Goal: Task Accomplishment & Management: Manage account settings

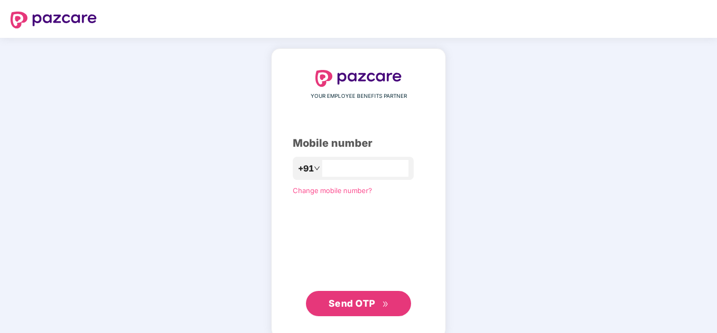
paste input "**********"
type input "**********"
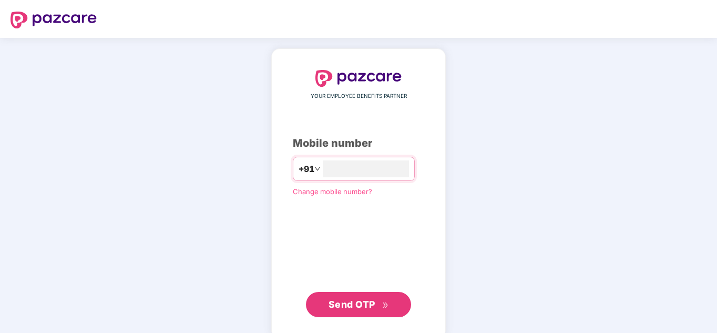
click at [344, 300] on span "Send OTP" at bounding box center [352, 304] width 47 height 11
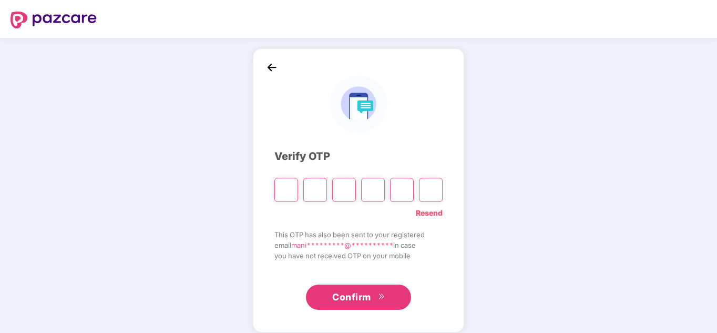
type input "*"
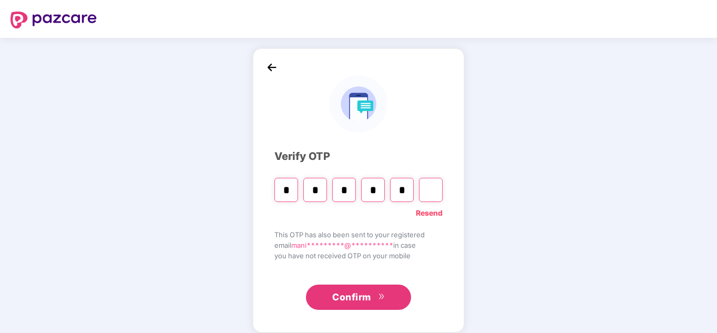
type input "*"
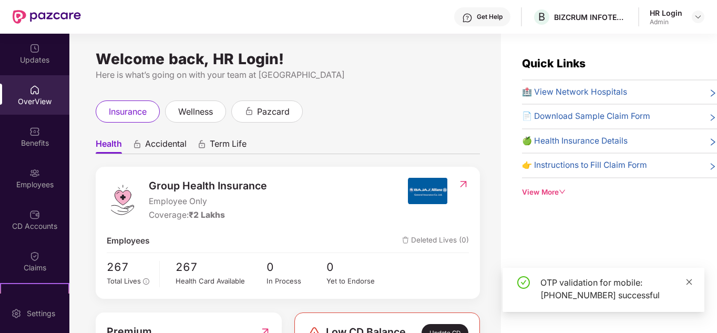
click at [690, 284] on icon "close" at bounding box center [689, 281] width 7 height 7
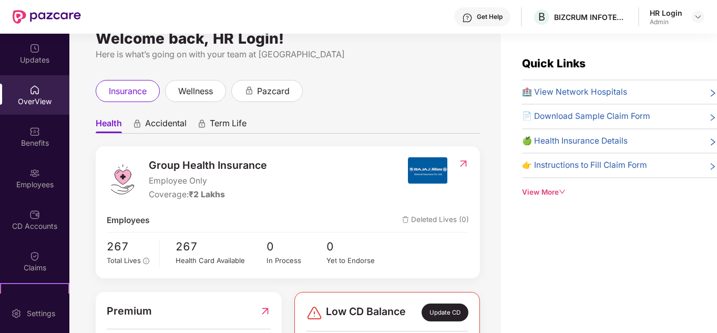
click at [334, 232] on div "Group Health Insurance Employee Only Coverage: ₹2 Lakhs Employees Deleted Lives…" at bounding box center [288, 212] width 384 height 132
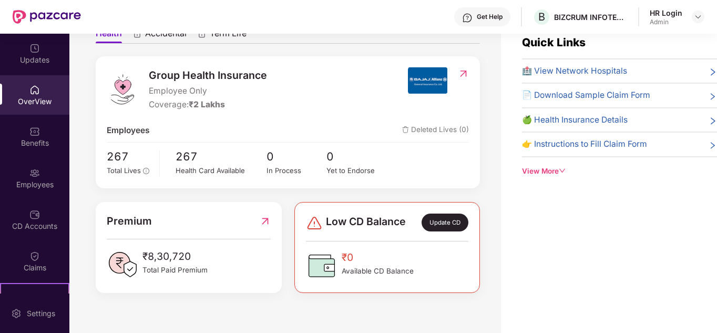
scroll to position [34, 0]
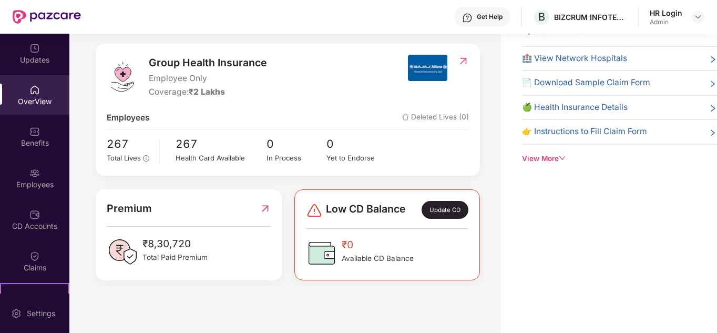
click at [398, 294] on div "Welcome back, HR Login! Here is what’s going on with your team at Pazcare insur…" at bounding box center [285, 156] width 432 height 312
click at [181, 231] on div "Premium ₹8,30,720 Total Paid Premium" at bounding box center [189, 233] width 164 height 67
click at [27, 148] on div "Benefits" at bounding box center [34, 143] width 69 height 11
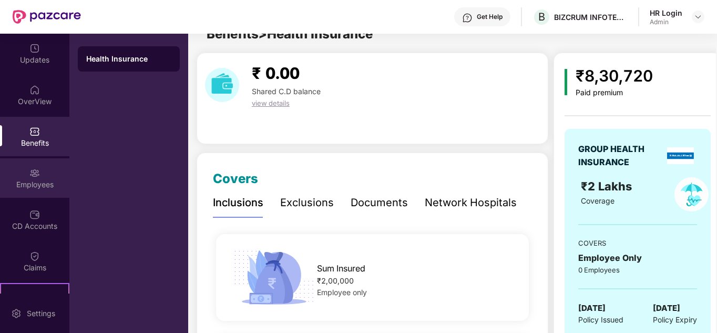
scroll to position [34, 0]
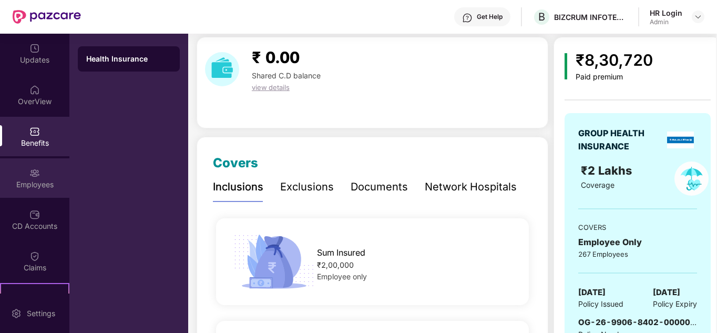
click at [29, 179] on div "Employees" at bounding box center [34, 184] width 69 height 11
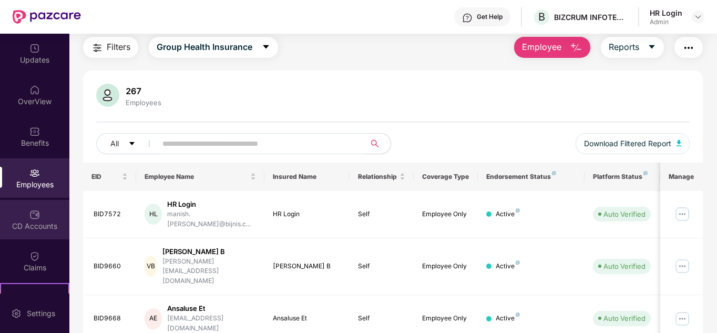
click at [35, 220] on div "CD Accounts" at bounding box center [34, 219] width 69 height 39
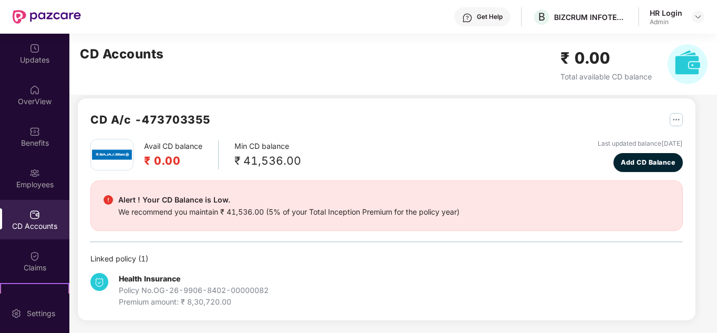
scroll to position [9, 0]
click at [45, 248] on div "Claims" at bounding box center [34, 260] width 69 height 39
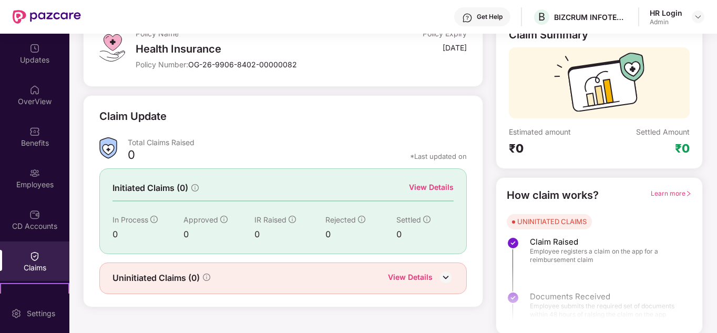
scroll to position [79, 0]
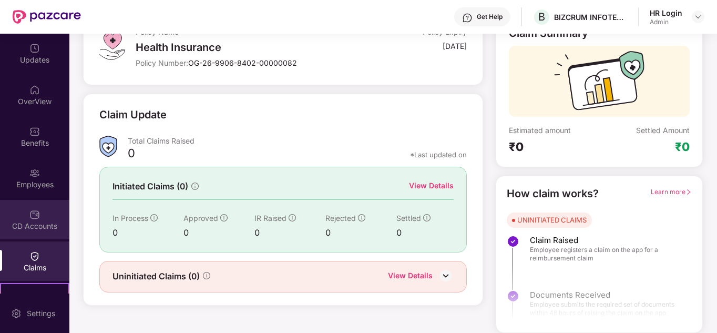
click at [33, 217] on img at bounding box center [34, 214] width 11 height 11
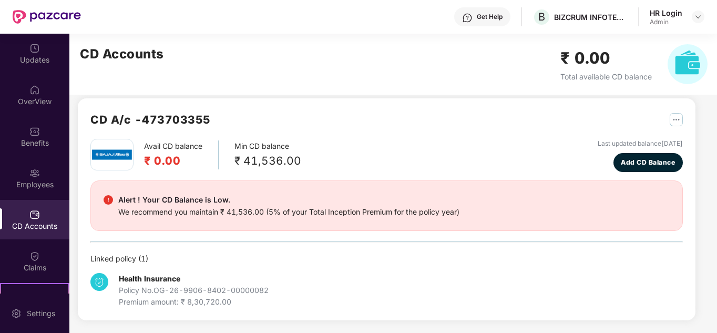
scroll to position [9, 0]
click at [27, 171] on div "Employees" at bounding box center [34, 177] width 69 height 39
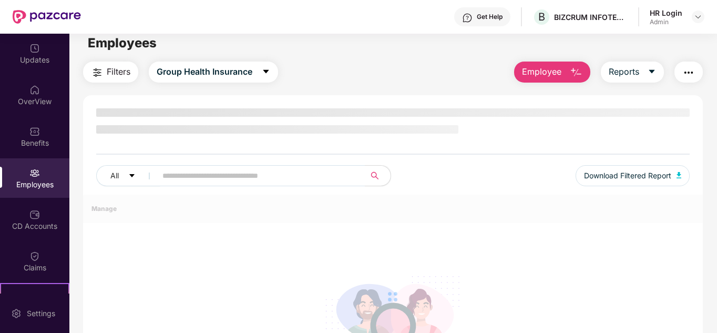
scroll to position [79, 0]
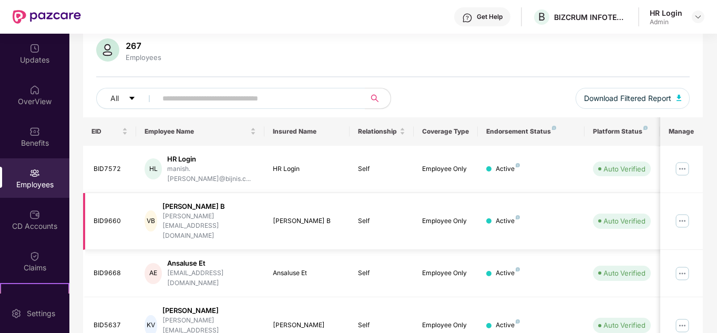
click at [679, 212] on img at bounding box center [682, 220] width 17 height 17
drag, startPoint x: 715, startPoint y: 120, endPoint x: 718, endPoint y: 170, distance: 50.5
click at [717, 170] on html "Get Help B BIZCRUM INFOTECH PRIVATE LIMITED HR Login Admin Updates OverView Ben…" at bounding box center [358, 166] width 717 height 333
click at [442, 82] on div "267 Employees All Download Filtered Report" at bounding box center [393, 77] width 620 height 79
click at [262, 102] on input "text" at bounding box center [256, 98] width 189 height 16
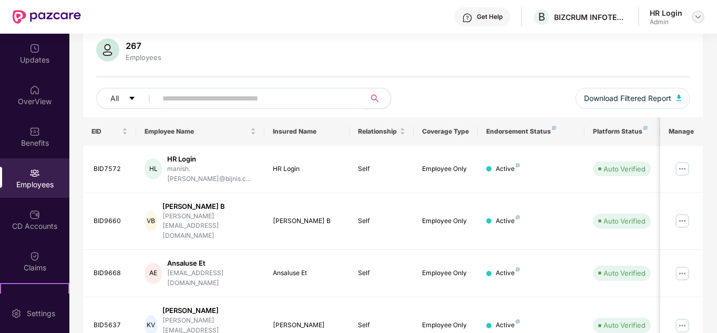
click at [695, 13] on img at bounding box center [698, 17] width 8 height 8
click at [457, 104] on div "All Download Filtered Report" at bounding box center [393, 102] width 594 height 29
click at [683, 212] on img at bounding box center [682, 220] width 17 height 17
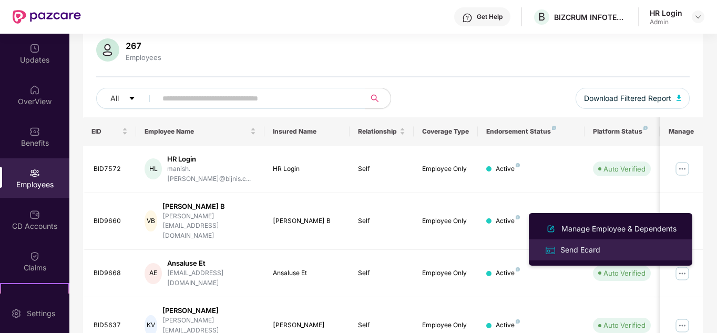
click at [614, 248] on div "Send Ecard" at bounding box center [611, 249] width 136 height 12
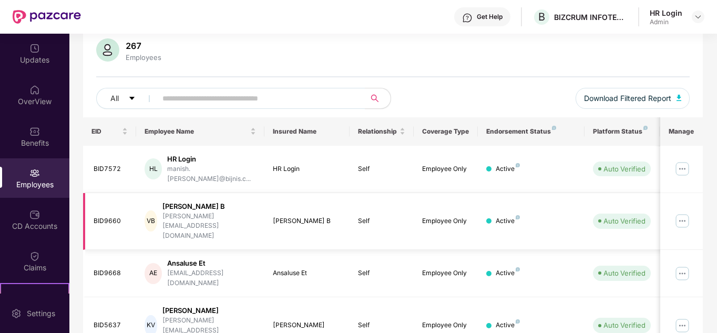
click at [683, 212] on img at bounding box center [682, 220] width 17 height 17
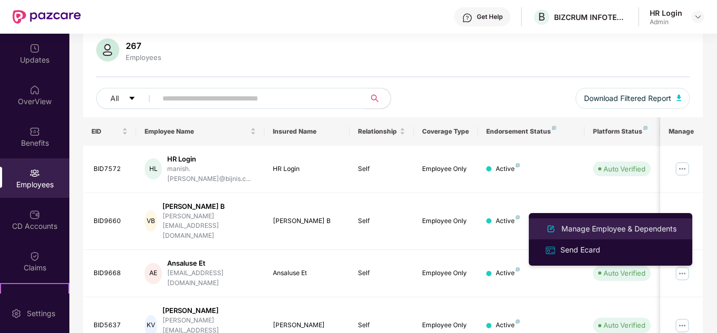
click at [624, 228] on div "Manage Employee & Dependents" at bounding box center [618, 229] width 119 height 12
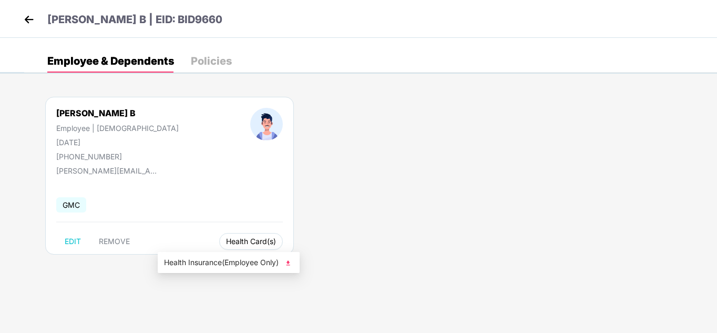
click at [226, 241] on span "Health Card(s)" at bounding box center [251, 241] width 50 height 5
click at [292, 262] on img at bounding box center [288, 263] width 11 height 11
click at [22, 23] on img at bounding box center [29, 20] width 16 height 16
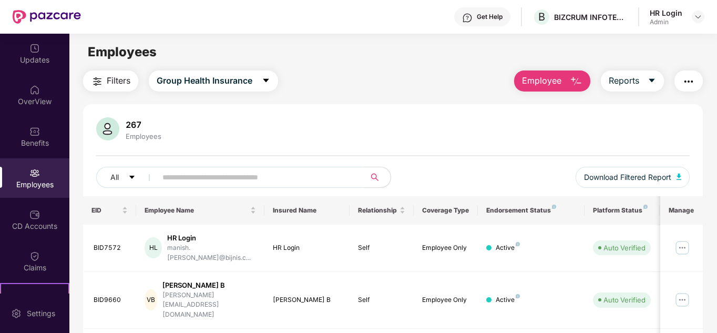
click at [689, 83] on img "button" at bounding box center [688, 81] width 13 height 13
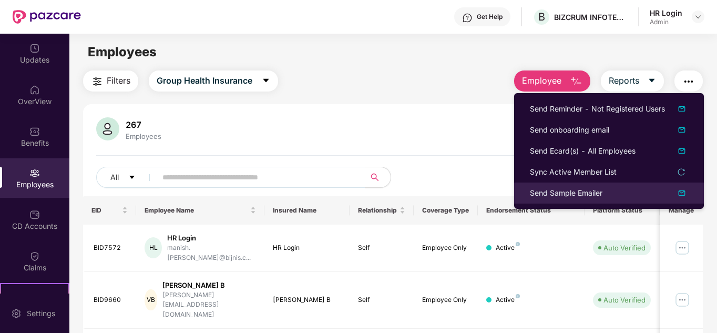
click at [683, 195] on img at bounding box center [682, 193] width 13 height 13
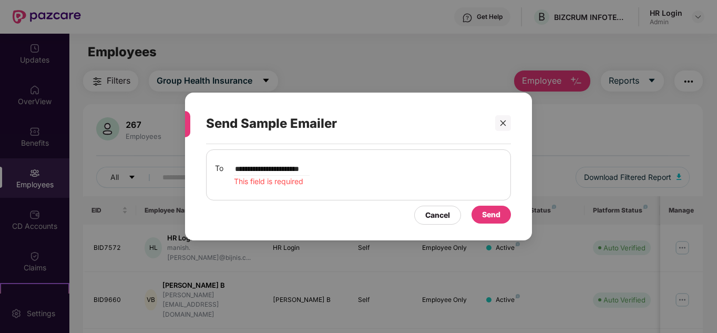
type input "**********"
click at [497, 210] on div "Send" at bounding box center [491, 215] width 18 height 12
click at [265, 182] on span "This field is required" at bounding box center [268, 181] width 69 height 9
click at [263, 174] on input "**********" at bounding box center [272, 168] width 76 height 13
click at [310, 171] on input "**********" at bounding box center [272, 168] width 76 height 13
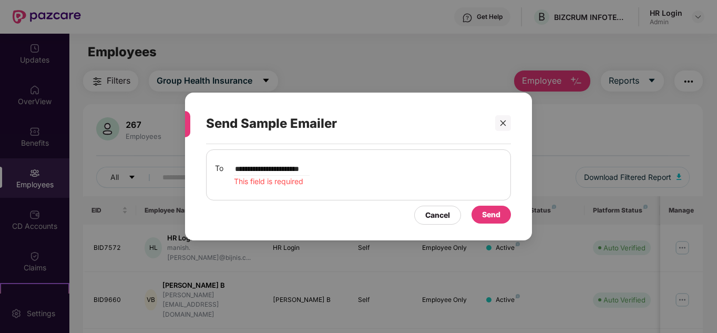
click at [310, 170] on input "**********" at bounding box center [272, 168] width 76 height 13
click at [503, 120] on icon "close" at bounding box center [502, 122] width 7 height 7
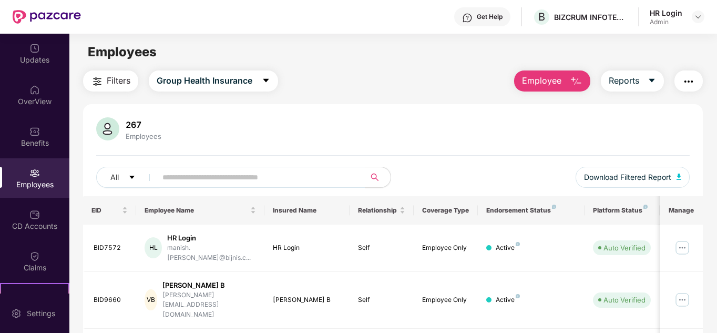
click at [689, 88] on button "button" at bounding box center [689, 80] width 28 height 21
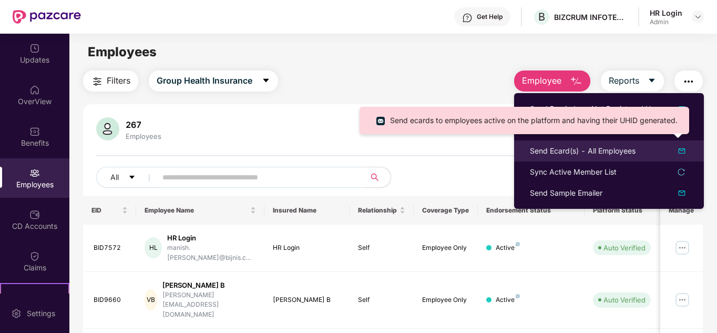
click at [685, 151] on img at bounding box center [682, 151] width 13 height 13
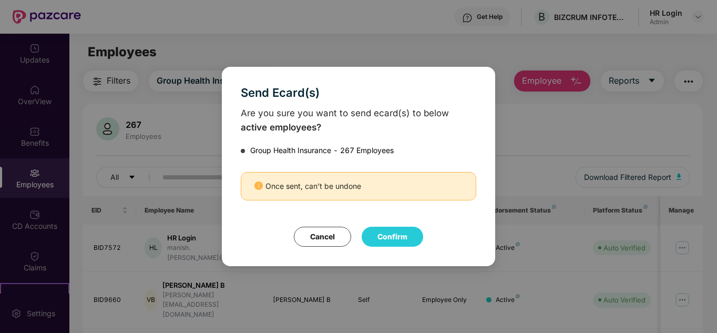
click at [315, 191] on div "Once sent, can’t be undone" at bounding box center [358, 186] width 235 height 28
click at [333, 235] on button "Cancel" at bounding box center [322, 237] width 57 height 20
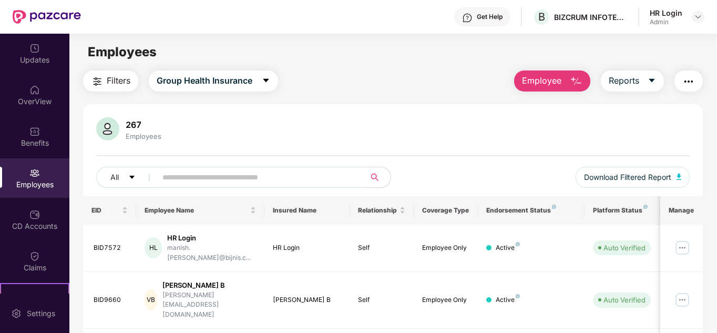
click at [692, 75] on img "button" at bounding box center [688, 81] width 13 height 13
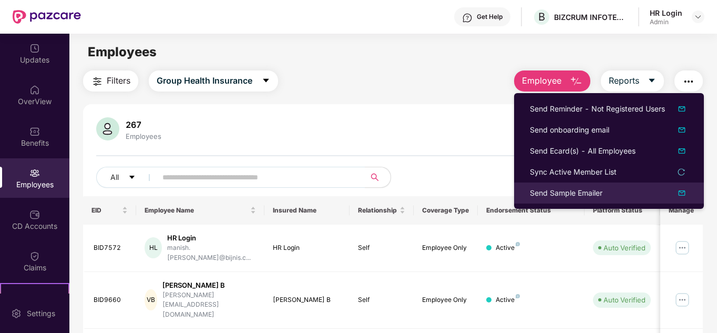
click at [681, 193] on img at bounding box center [682, 193] width 13 height 13
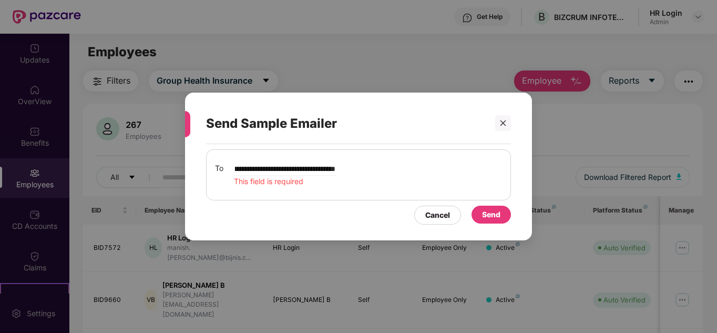
scroll to position [0, 87]
click at [244, 172] on input "**********" at bounding box center [285, 168] width 103 height 13
click at [361, 169] on div "**********" at bounding box center [358, 174] width 287 height 25
click at [321, 164] on input "**********" at bounding box center [285, 168] width 103 height 13
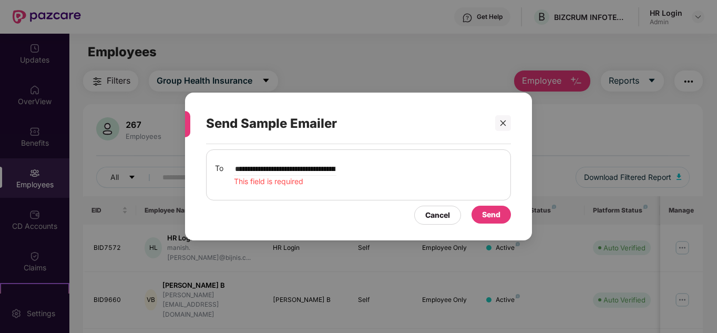
click at [329, 168] on input "**********" at bounding box center [285, 168] width 103 height 13
type input "*"
click at [511, 124] on div "Send Sample Emailer To This field is required Cancel Send" at bounding box center [358, 167] width 347 height 148
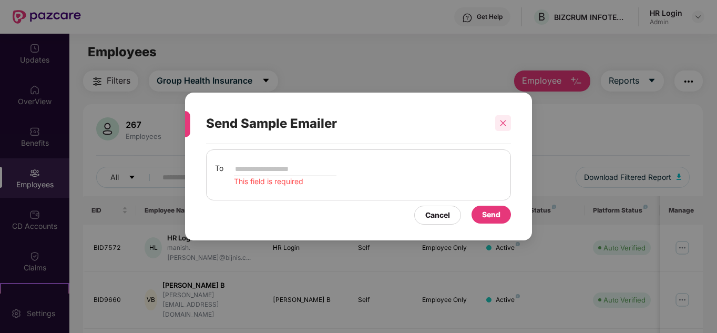
click at [505, 124] on icon "close" at bounding box center [502, 122] width 7 height 7
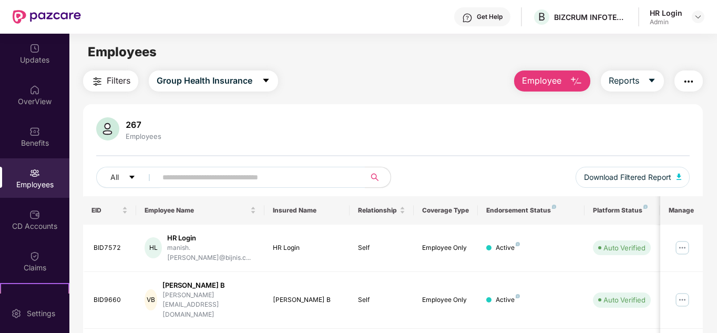
click at [688, 80] on img "button" at bounding box center [688, 81] width 13 height 13
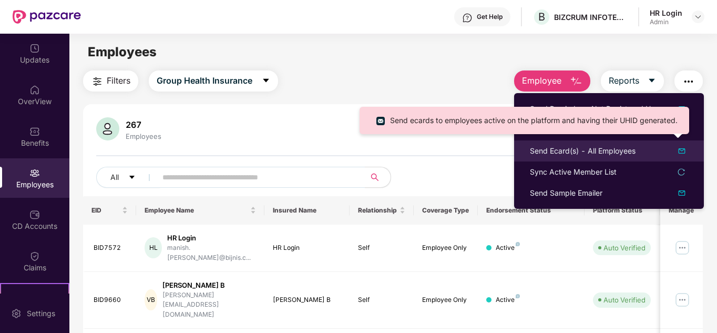
click at [677, 149] on img at bounding box center [682, 151] width 13 height 13
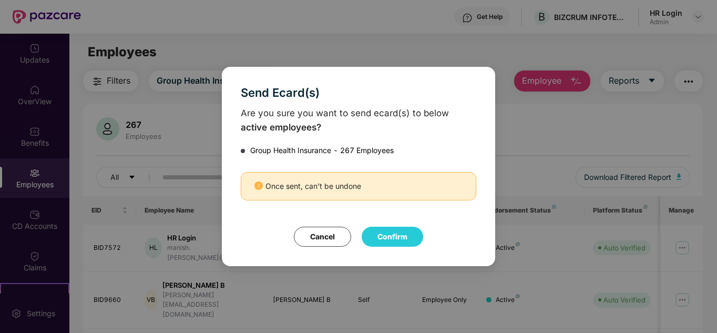
click at [155, 118] on div "Send Ecard(s) Are you sure you want to send ecard(s) to below active employees?…" at bounding box center [358, 166] width 717 height 333
click at [322, 234] on button "Cancel" at bounding box center [322, 237] width 57 height 20
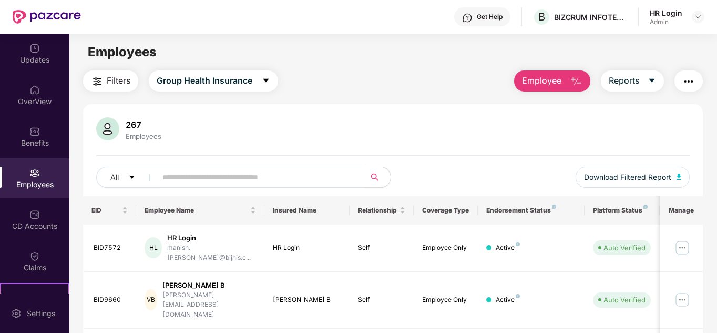
click at [691, 78] on img "button" at bounding box center [688, 81] width 13 height 13
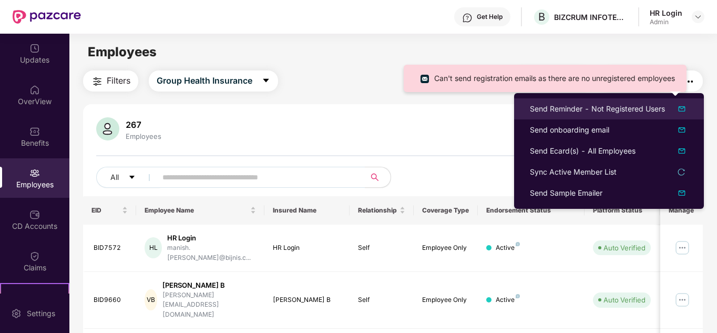
click at [673, 113] on div at bounding box center [676, 109] width 23 height 13
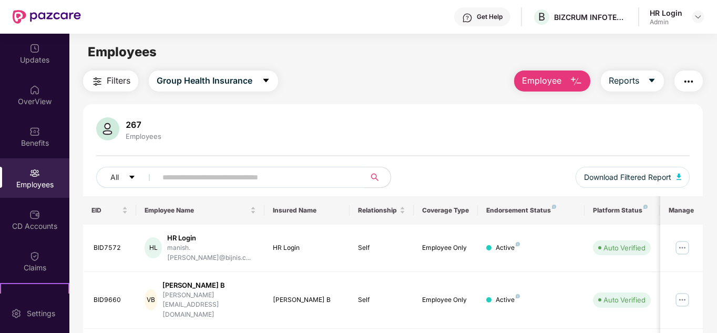
click at [421, 149] on div "267 Employees All Download Filtered Report" at bounding box center [393, 156] width 620 height 79
click at [35, 144] on div "Benefits" at bounding box center [34, 143] width 69 height 11
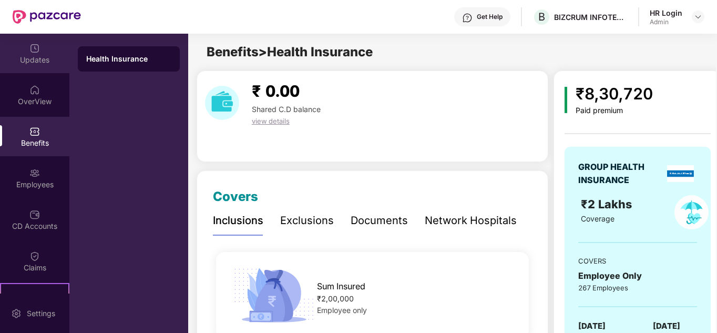
click at [32, 53] on img at bounding box center [34, 48] width 11 height 11
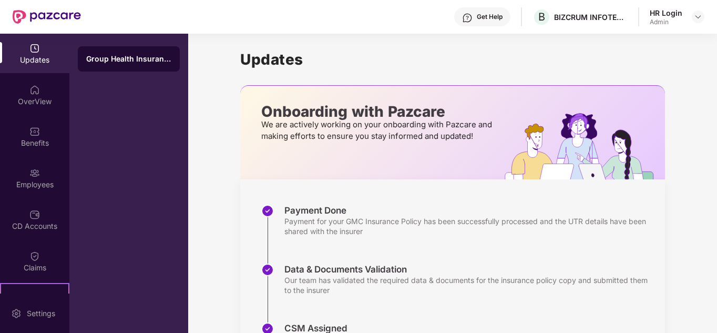
drag, startPoint x: 714, startPoint y: 75, endPoint x: 716, endPoint y: 140, distance: 65.2
click at [716, 140] on div "Updates OverView Benefits Employees CD Accounts Claims Stepathon New Challenge …" at bounding box center [358, 183] width 717 height 299
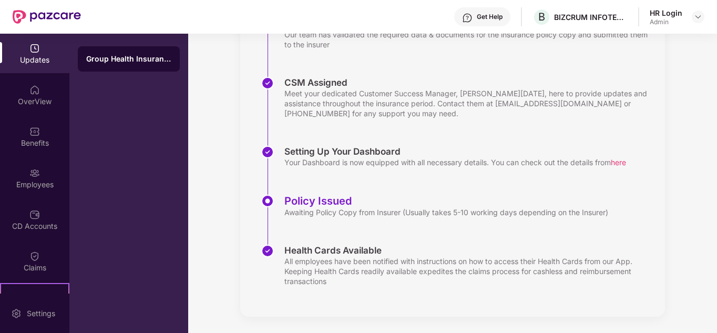
scroll to position [246, 0]
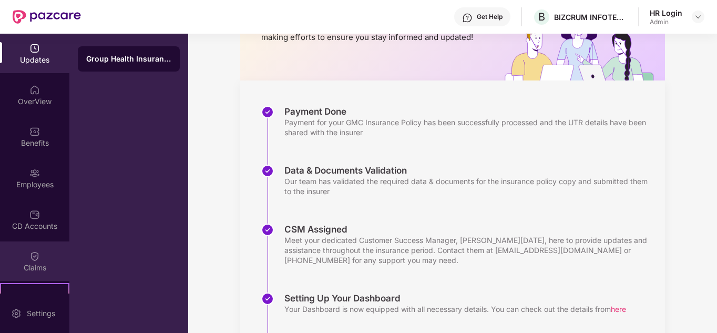
click at [44, 247] on div "Claims" at bounding box center [34, 260] width 69 height 39
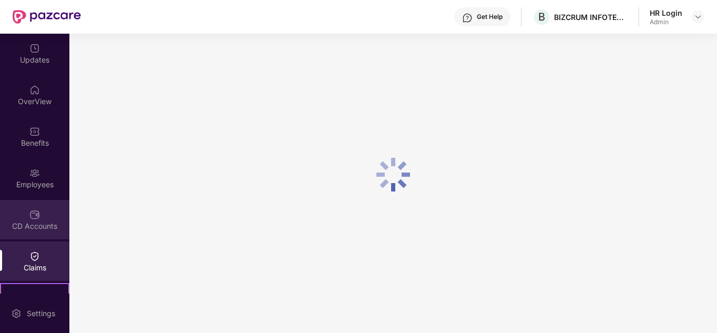
click at [39, 210] on div "CD Accounts" at bounding box center [34, 219] width 69 height 39
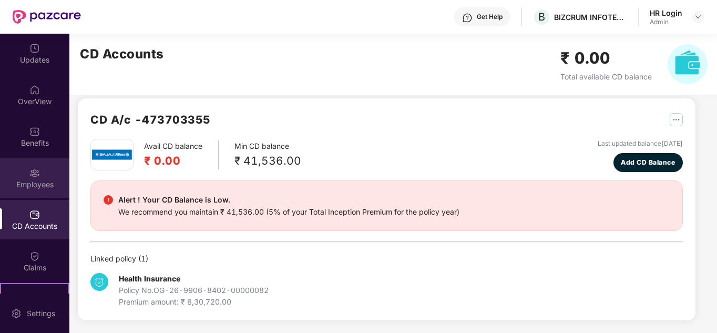
click at [40, 188] on div "Employees" at bounding box center [34, 184] width 69 height 11
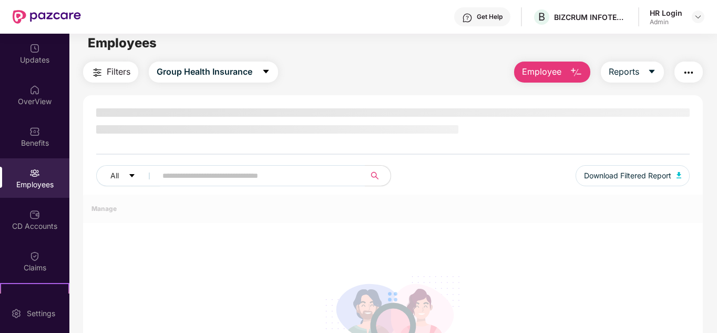
scroll to position [99, 0]
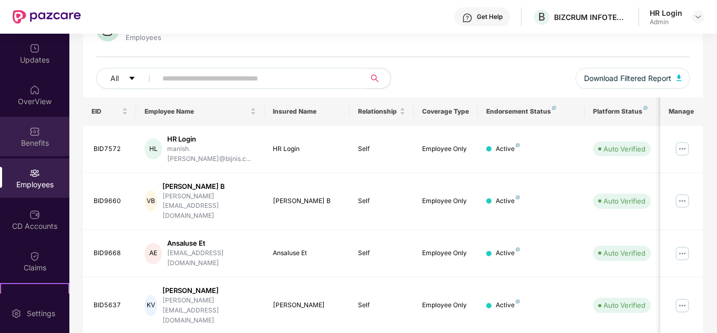
click at [41, 144] on div "Benefits" at bounding box center [34, 143] width 69 height 11
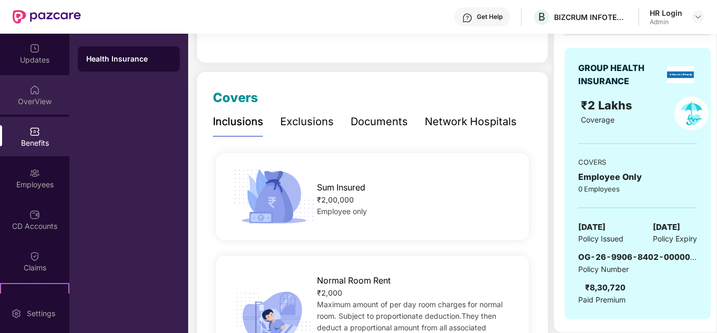
click at [47, 100] on div "OverView" at bounding box center [34, 101] width 69 height 11
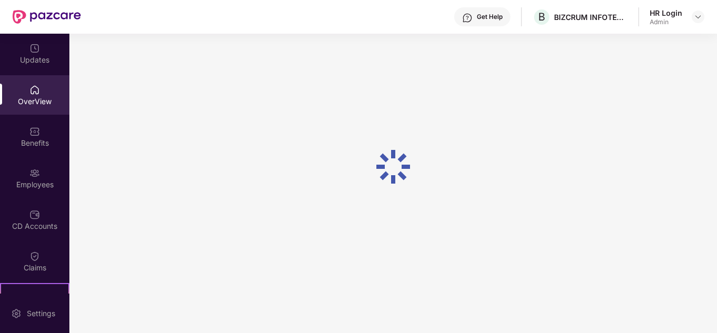
scroll to position [34, 0]
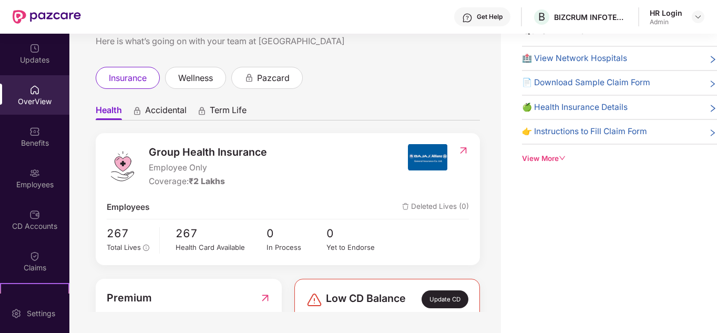
click at [29, 146] on div "Benefits" at bounding box center [34, 143] width 69 height 11
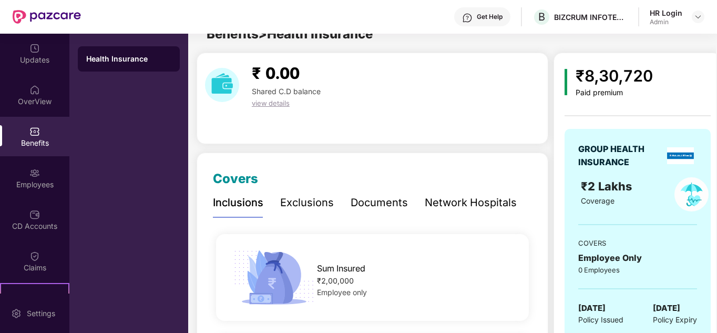
scroll to position [99, 0]
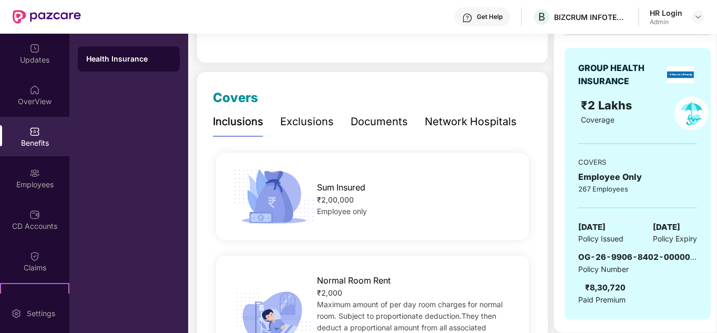
click at [313, 115] on div "Exclusions" at bounding box center [307, 122] width 54 height 16
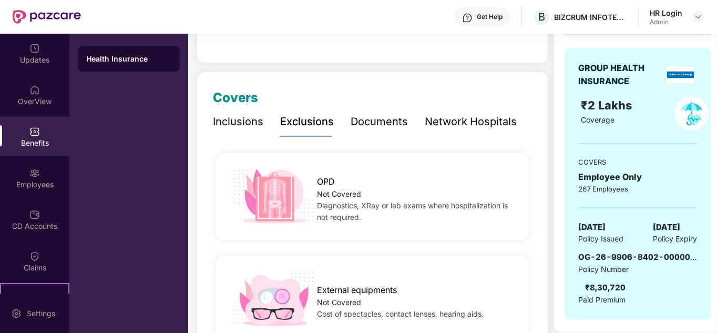
click at [310, 122] on div "Exclusions" at bounding box center [307, 122] width 54 height 16
click at [366, 120] on div "Documents" at bounding box center [379, 122] width 57 height 16
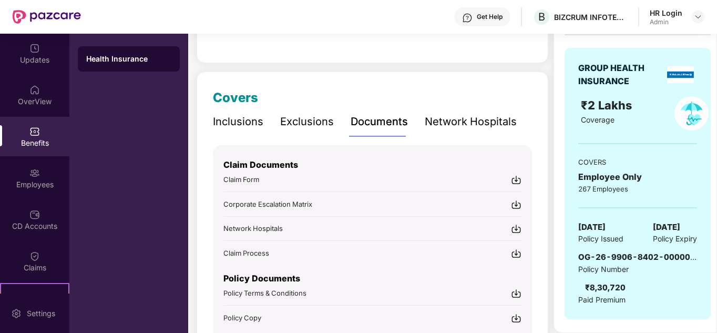
click at [447, 121] on div "Network Hospitals" at bounding box center [471, 122] width 92 height 16
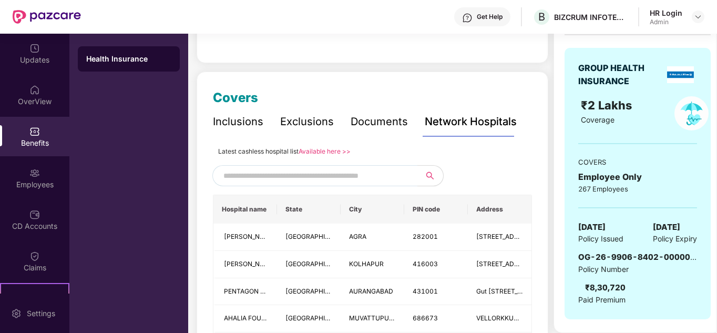
click at [373, 122] on div "Documents" at bounding box center [379, 122] width 57 height 16
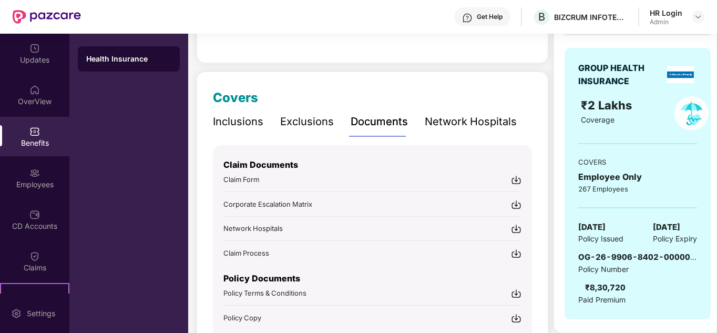
click at [458, 130] on div "Network Hospitals" at bounding box center [471, 122] width 92 height 16
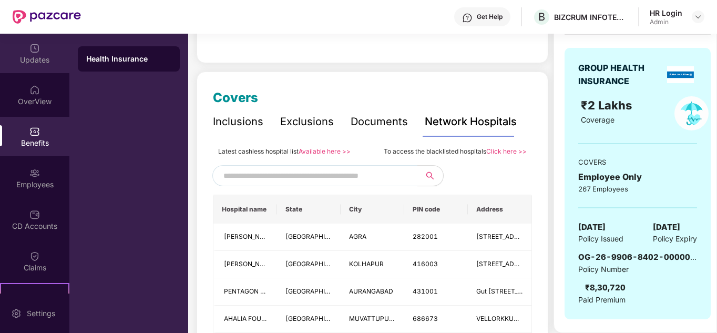
click at [36, 55] on div "Updates" at bounding box center [34, 60] width 69 height 11
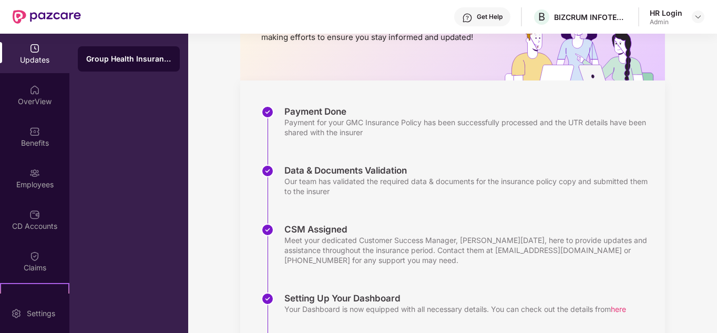
click at [55, 56] on div "Updates" at bounding box center [34, 60] width 69 height 11
click at [30, 47] on img at bounding box center [34, 48] width 11 height 11
click at [35, 108] on div "OverView" at bounding box center [34, 94] width 69 height 39
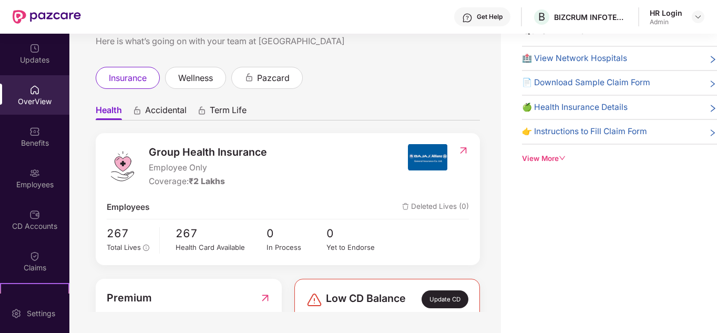
scroll to position [21, 0]
